Goal: Task Accomplishment & Management: Use online tool/utility

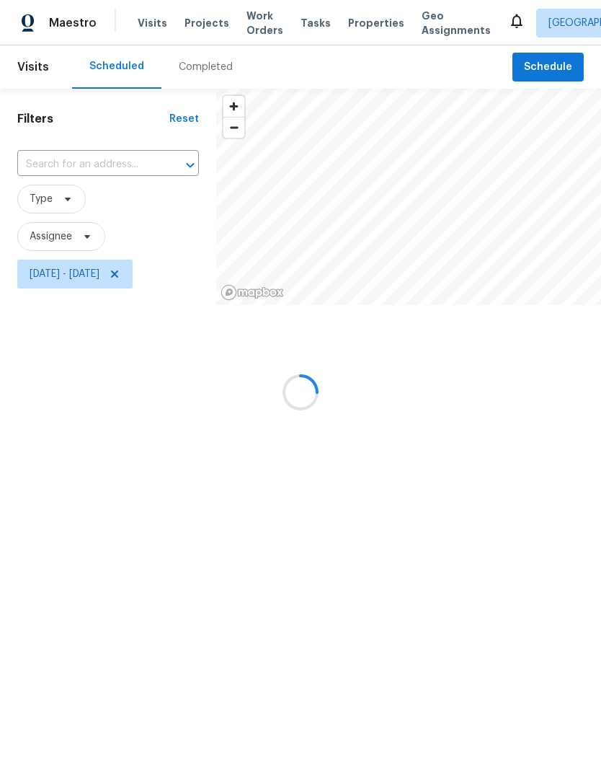
click at [249, 20] on div at bounding box center [300, 392] width 601 height 784
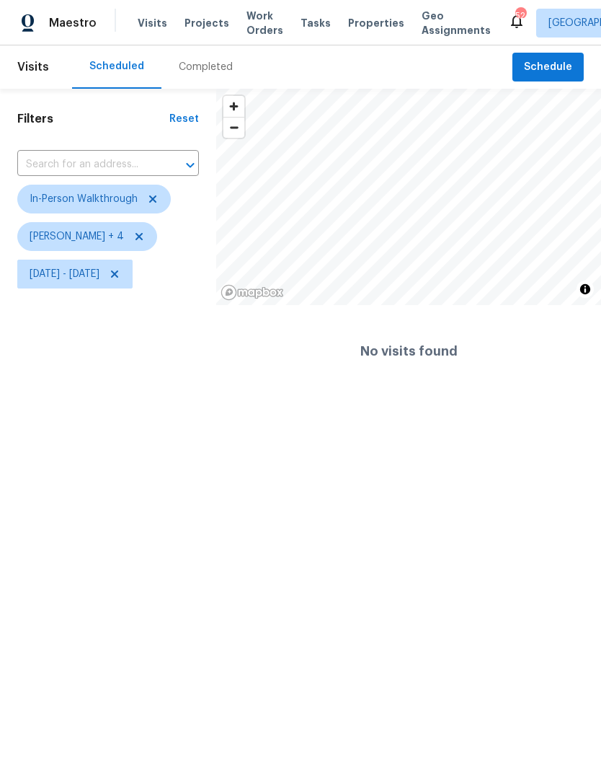
click at [254, 32] on span "Work Orders" at bounding box center [265, 23] width 37 height 29
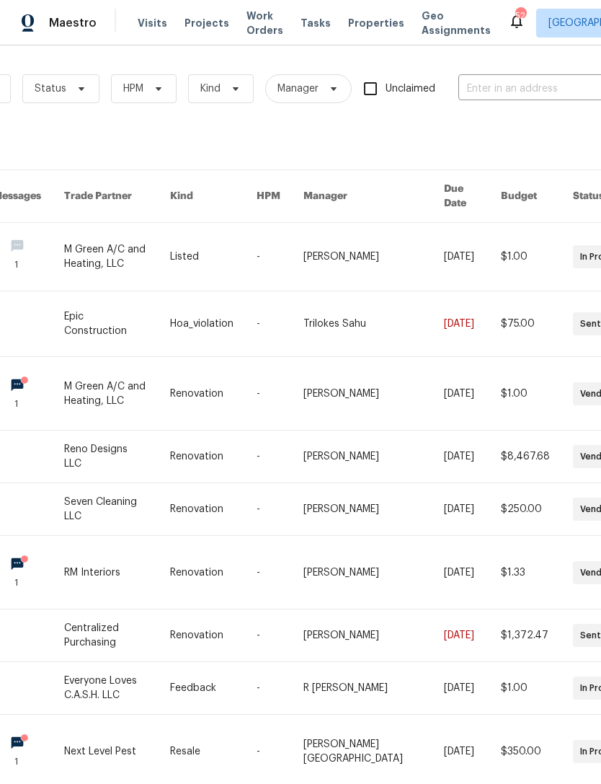
scroll to position [0, 151]
click at [511, 94] on input "text" at bounding box center [531, 89] width 144 height 22
type input "7700"
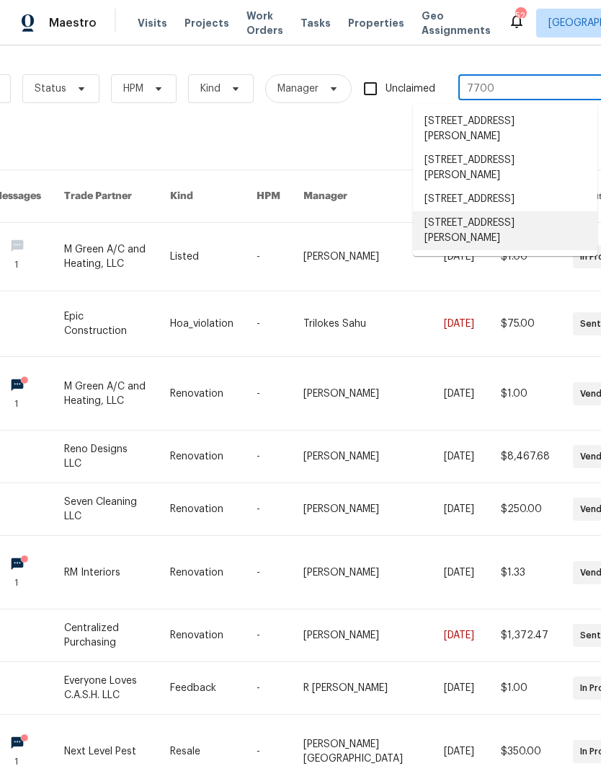
click at [538, 239] on li "[STREET_ADDRESS][PERSON_NAME]" at bounding box center [505, 230] width 185 height 39
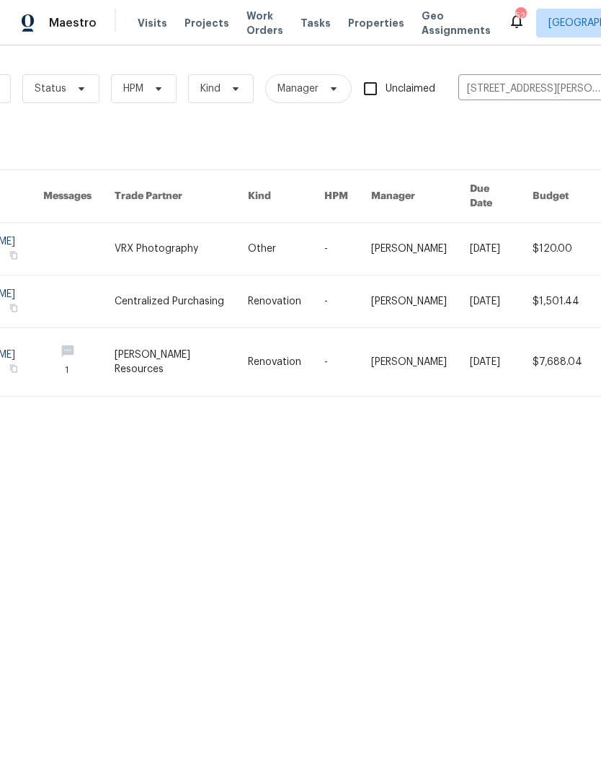
click at [202, 348] on link at bounding box center [181, 362] width 133 height 68
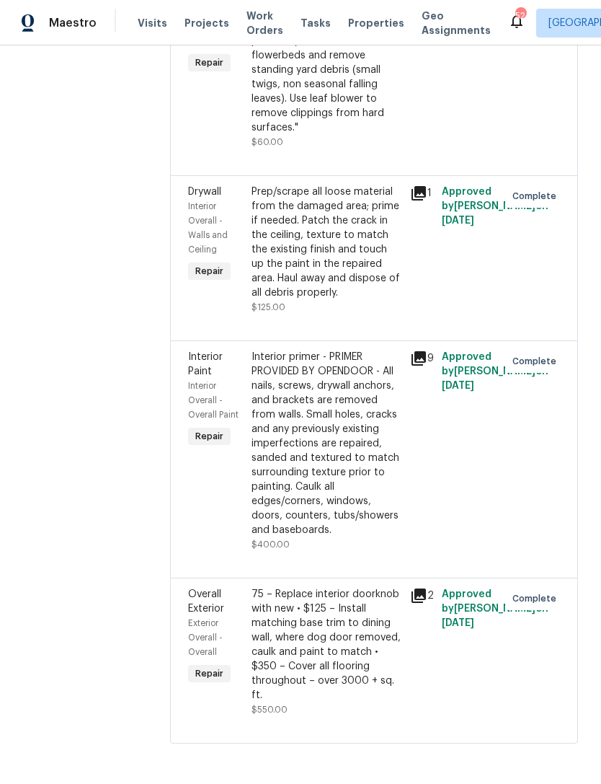
scroll to position [2846, 0]
